Goal: Task Accomplishment & Management: Use online tool/utility

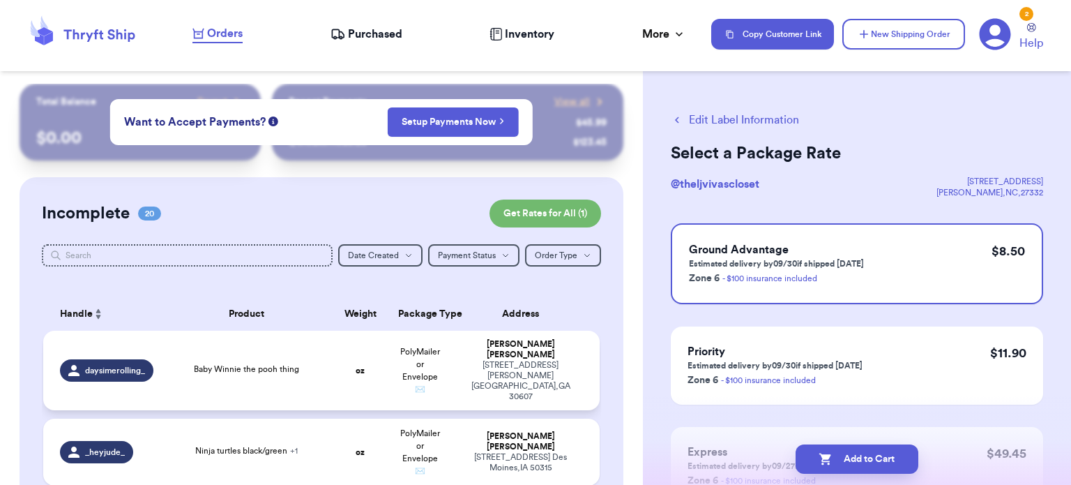
click at [299, 375] on td "Baby Winnie the pooh thing" at bounding box center [246, 371] width 167 height 80
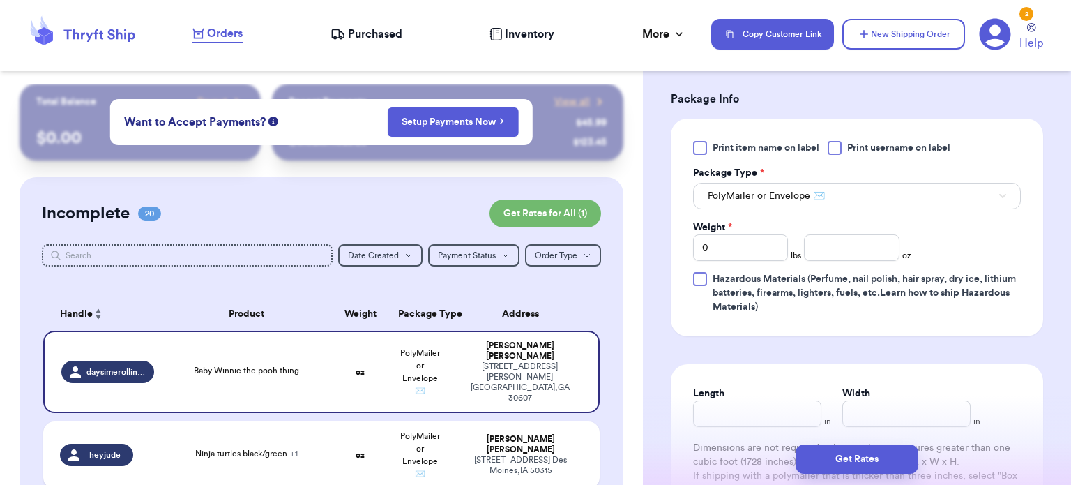
scroll to position [585, 0]
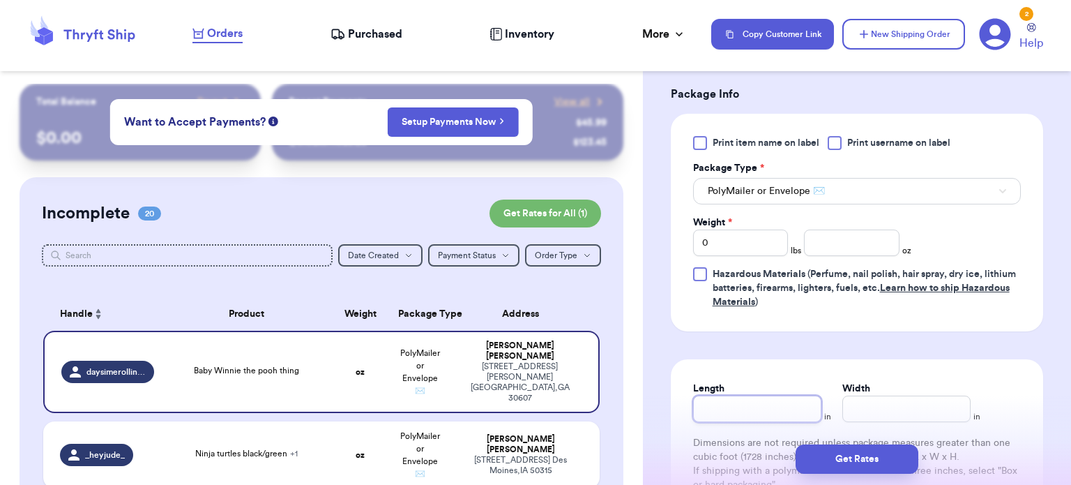
click at [801, 407] on input "Length" at bounding box center [757, 409] width 128 height 27
type input "9"
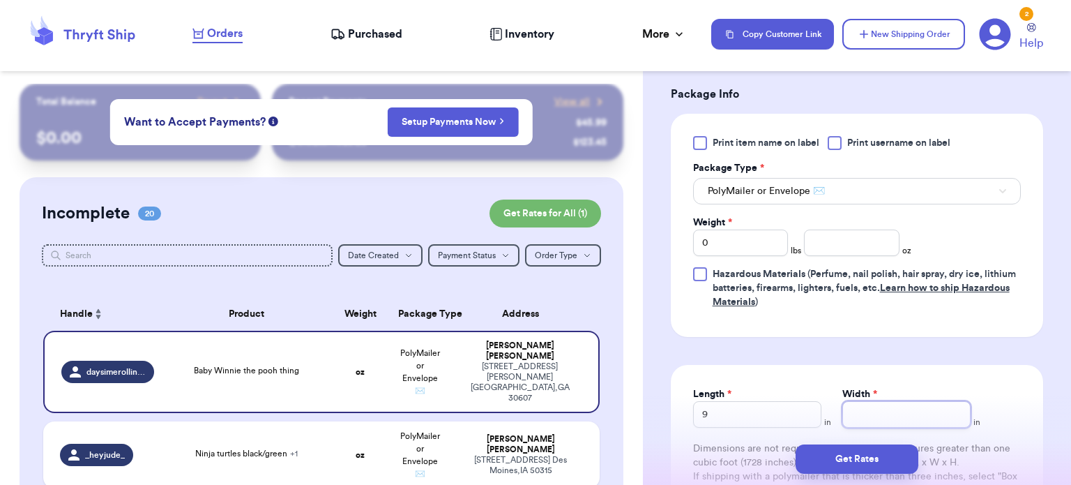
type input "6"
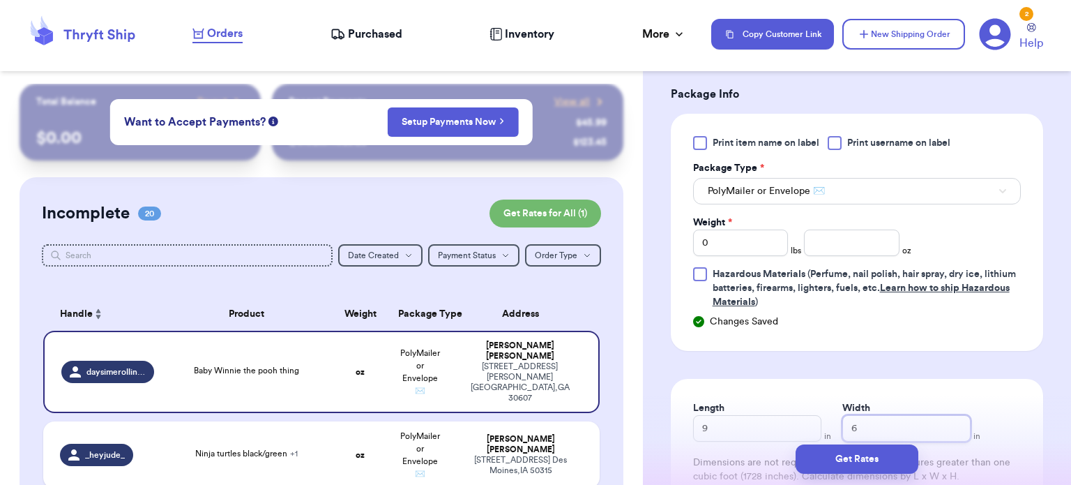
type input "6"
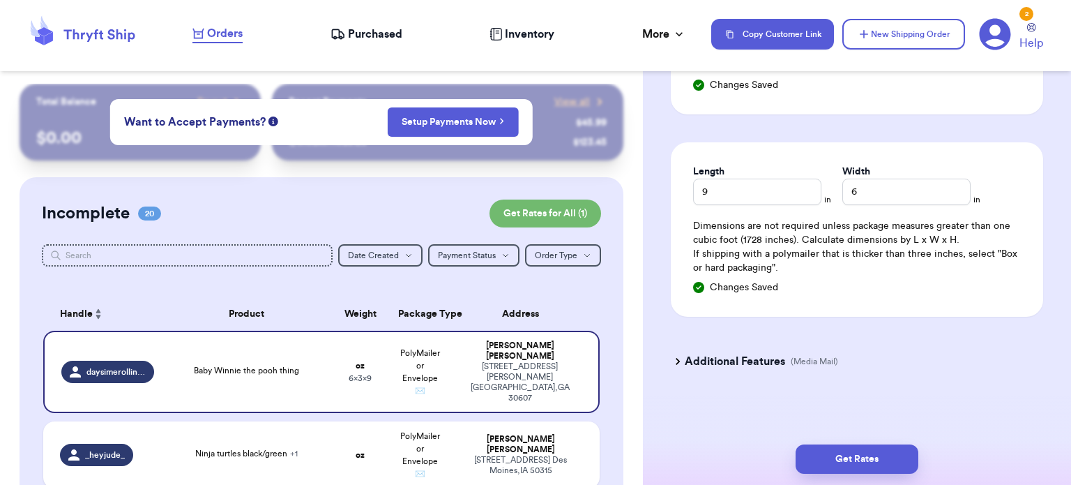
scroll to position [627, 0]
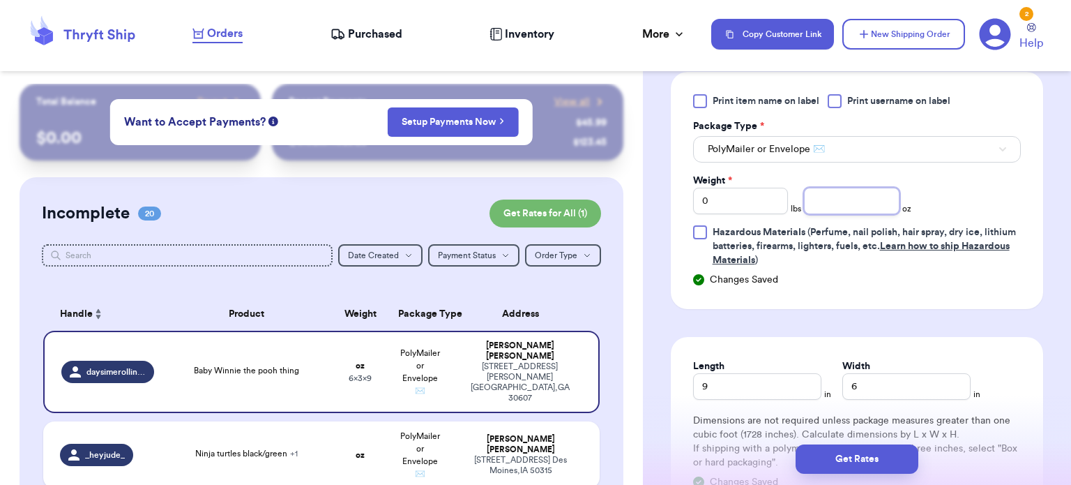
click at [814, 199] on input "number" at bounding box center [852, 201] width 96 height 27
type input "4"
click at [866, 467] on button "Get Rates" at bounding box center [857, 458] width 123 height 29
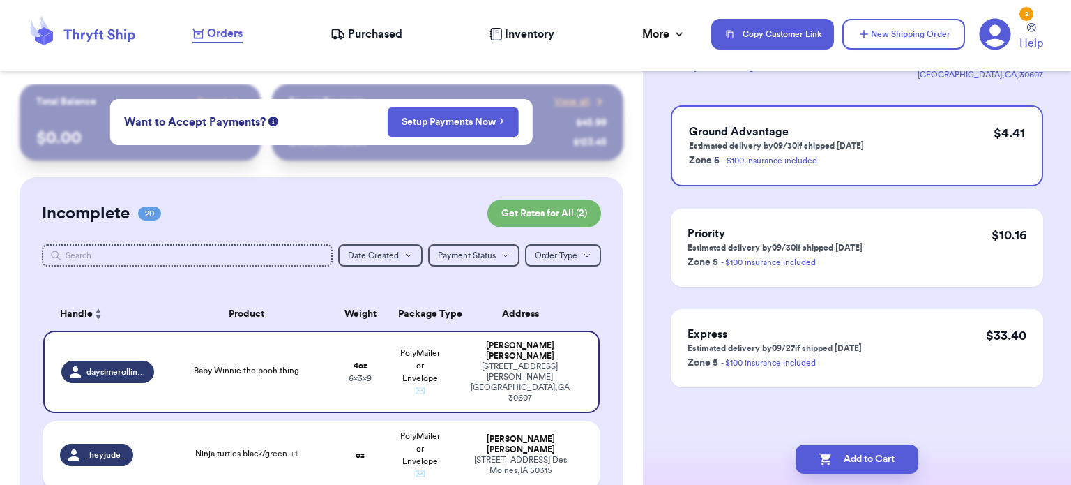
scroll to position [0, 0]
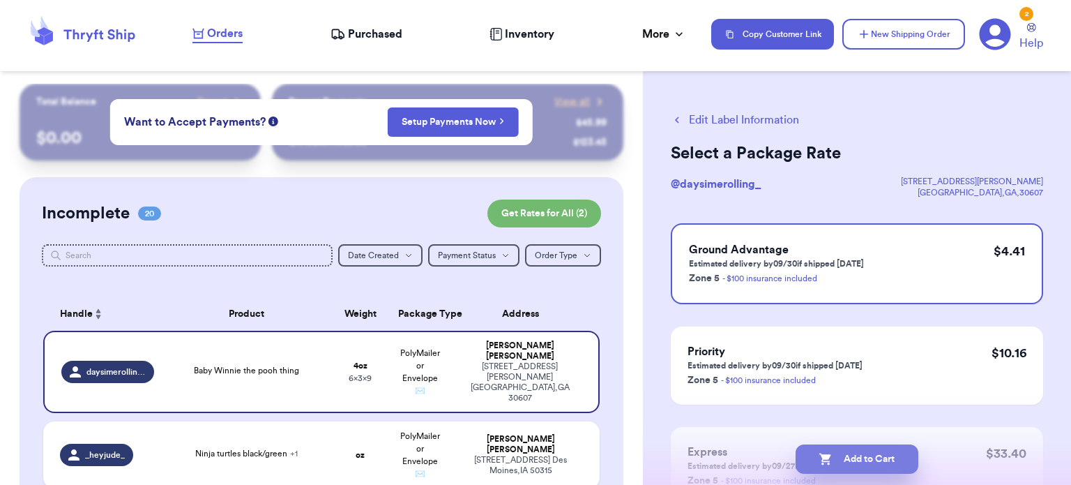
click at [845, 451] on button "Add to Cart" at bounding box center [857, 458] width 123 height 29
checkbox input "true"
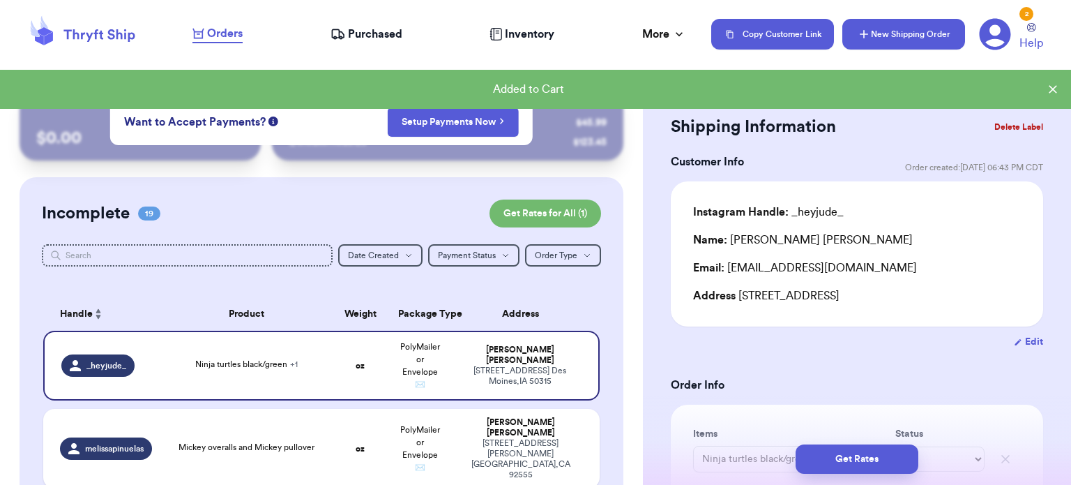
click at [919, 33] on button "New Shipping Order" at bounding box center [904, 34] width 123 height 31
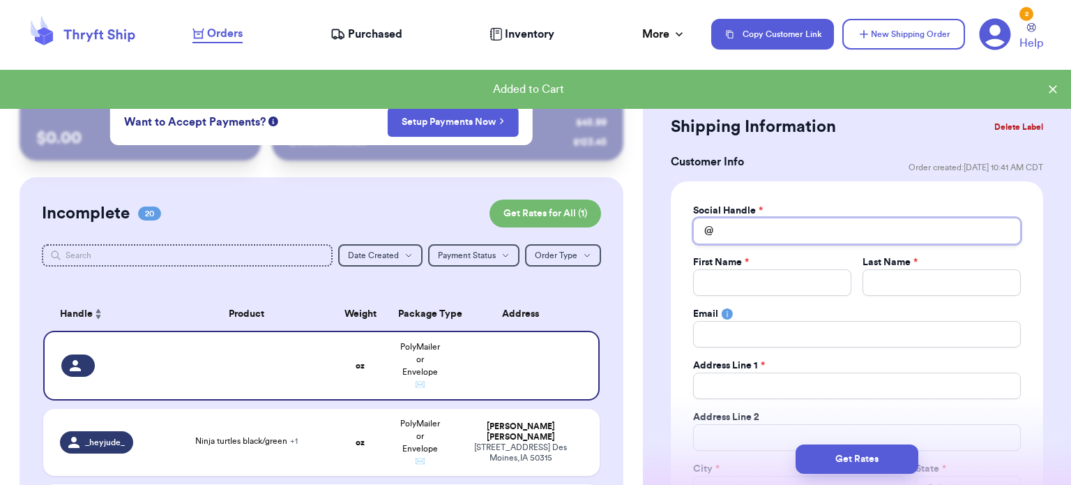
click at [748, 230] on input "Total Amount Paid" at bounding box center [857, 231] width 328 height 27
type input "y"
type input "ya"
type input "yar"
type input "ya"
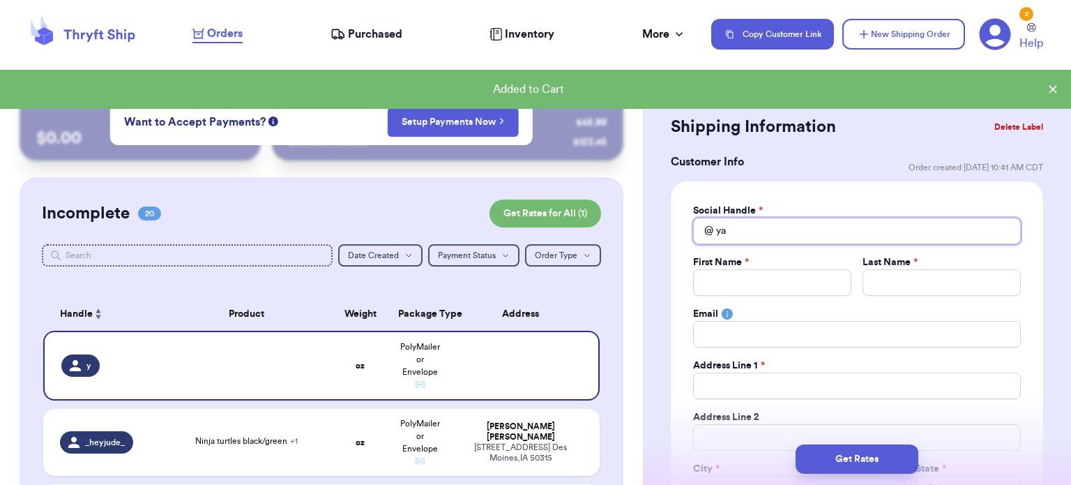
type input "y"
type input "."
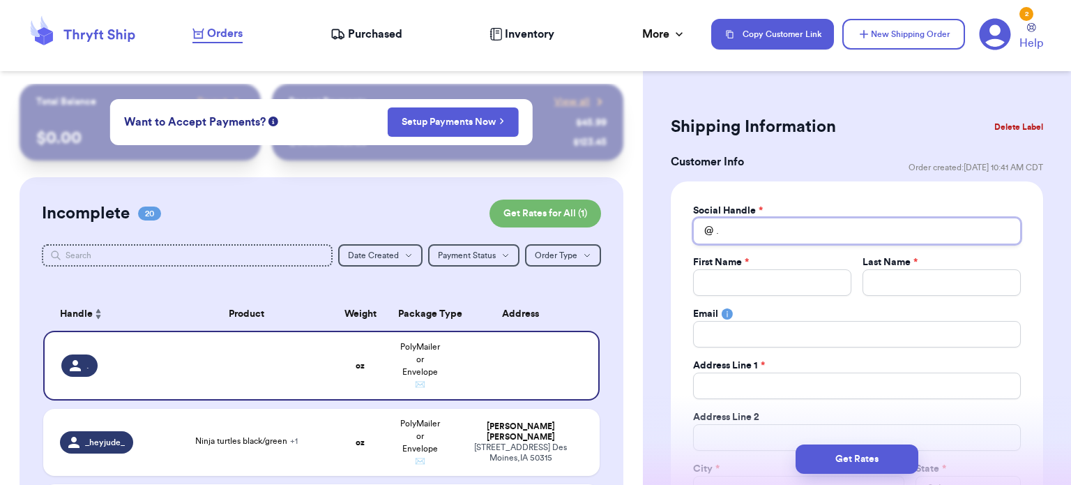
type input ".y"
type input ".ya"
type input ".yar"
type input ".ya"
type input ".y"
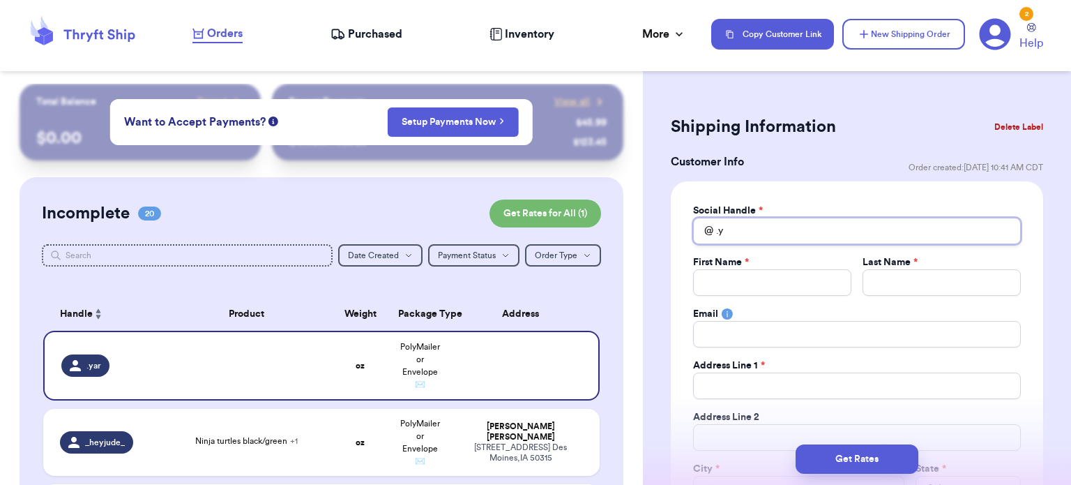
type input "."
type input "_"
type input "_y"
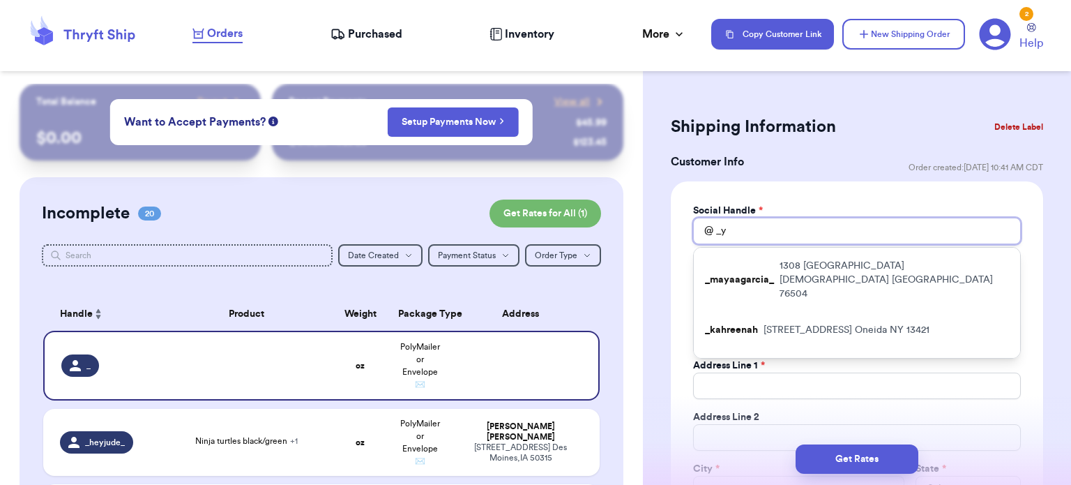
type input "_ya"
type input "_yar"
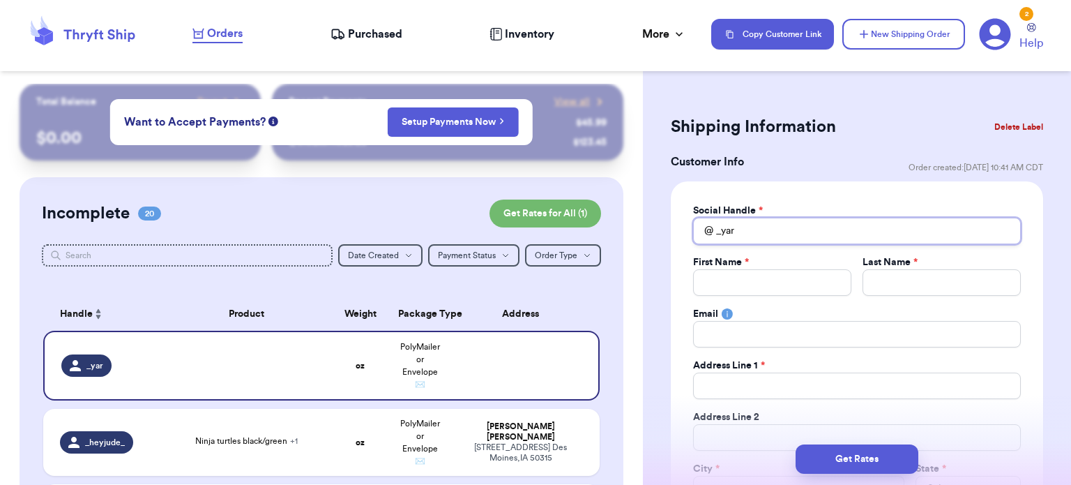
type input "_ya"
type input "_y"
type input "_"
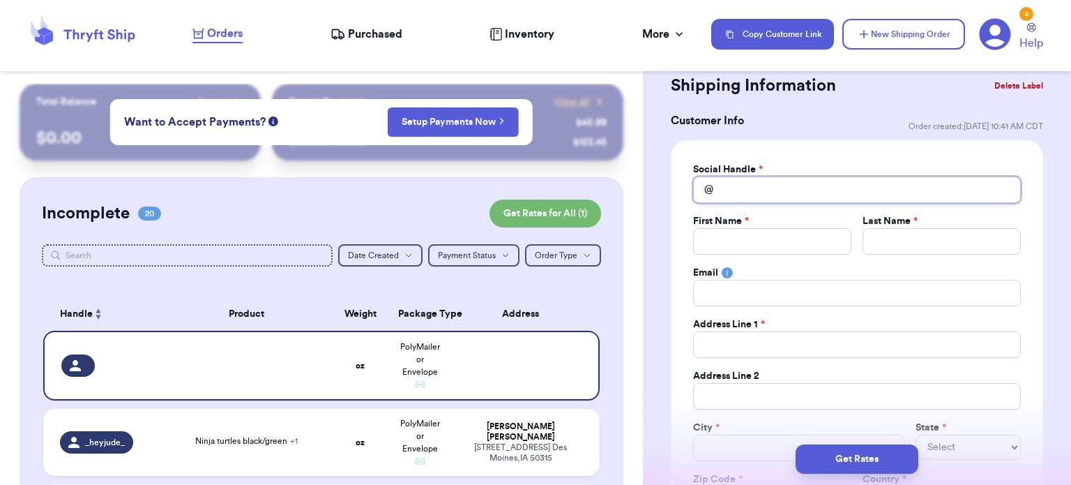
scroll to position [39, 0]
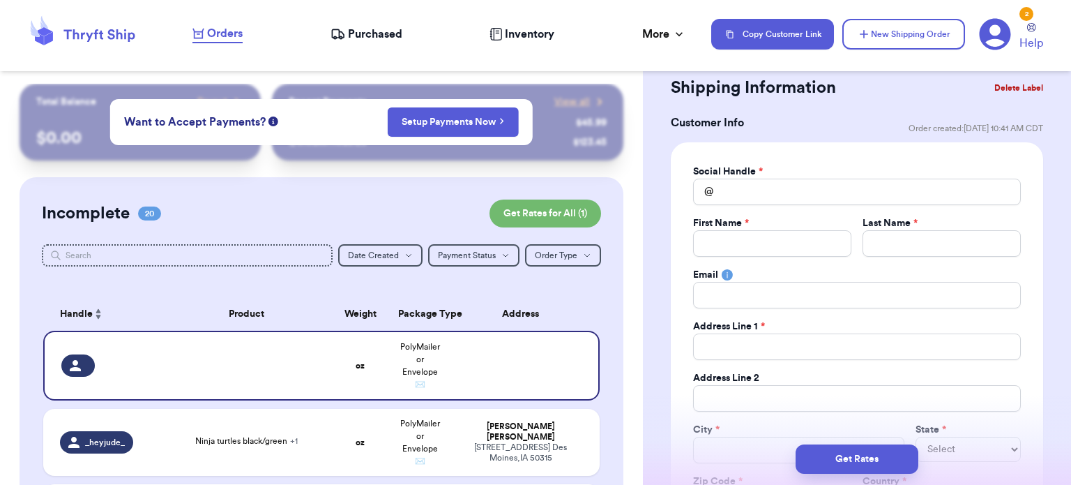
click at [993, 89] on button "Delete Label" at bounding box center [1019, 88] width 60 height 31
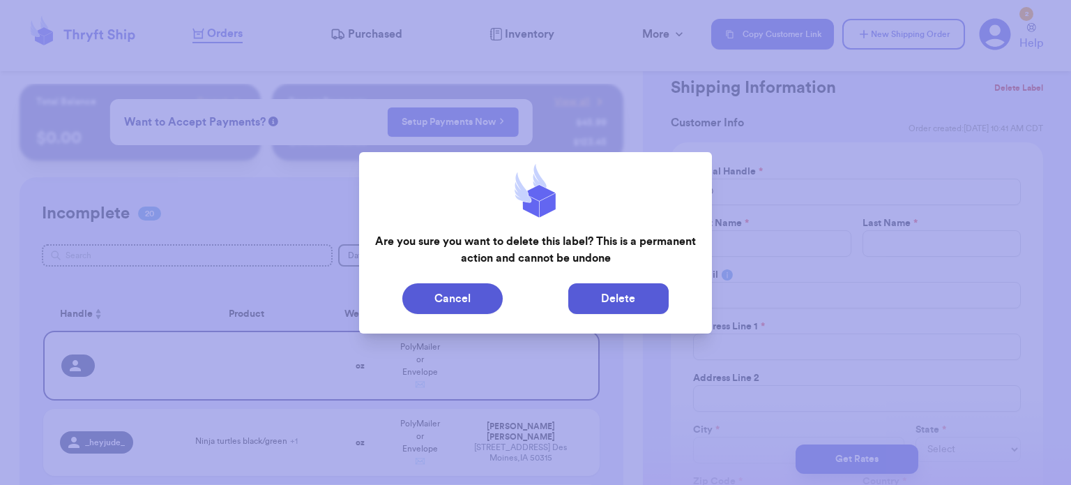
click at [605, 309] on button "Delete" at bounding box center [618, 298] width 100 height 31
type input "Ninja turtles black/green"
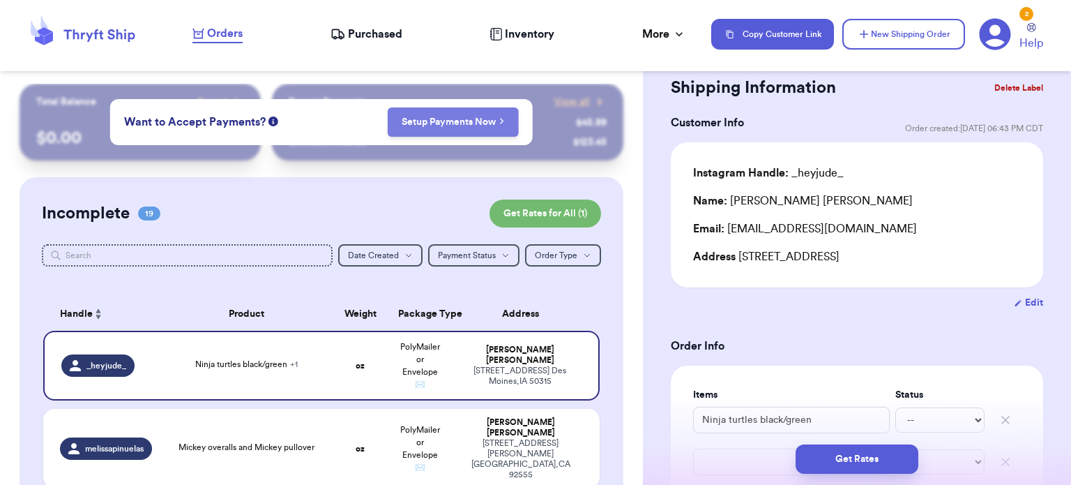
click at [405, 114] on button "Setup Payments Now" at bounding box center [453, 121] width 132 height 29
click at [451, 128] on link "Setup Payments Now" at bounding box center [453, 122] width 103 height 14
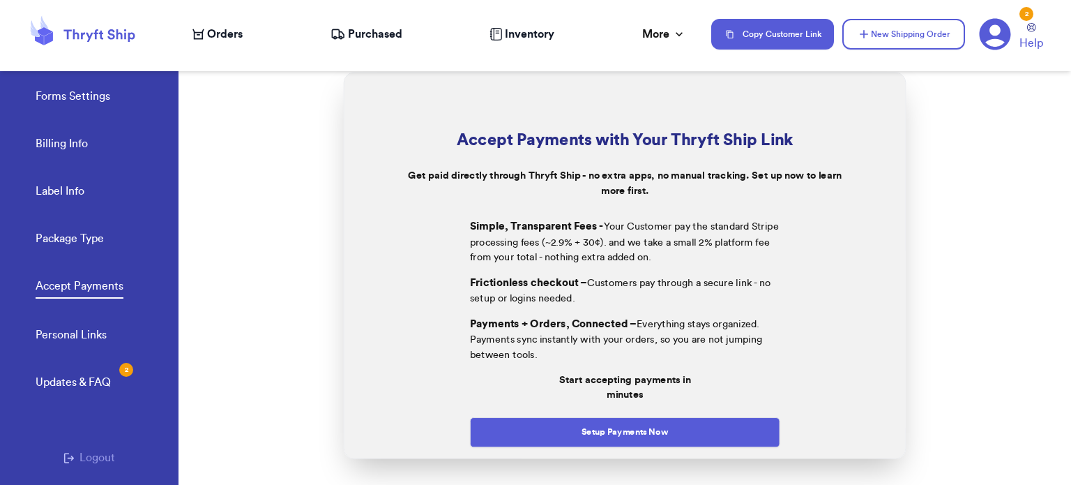
click at [107, 39] on icon at bounding box center [83, 34] width 112 height 38
